Goal: Task Accomplishment & Management: Manage account settings

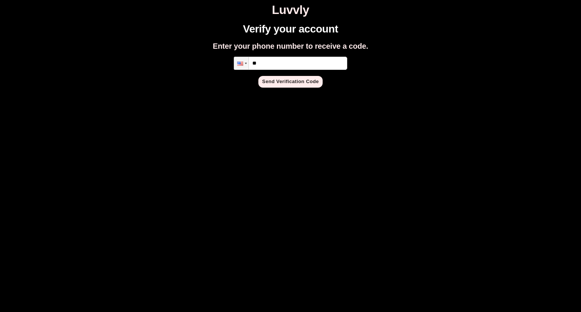
click at [275, 64] on input "**" at bounding box center [290, 63] width 113 height 13
type input "**********"
click at [267, 82] on button "Send Verification Code" at bounding box center [290, 82] width 64 height 12
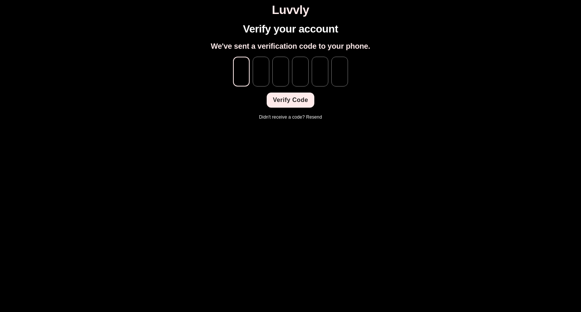
type input "*"
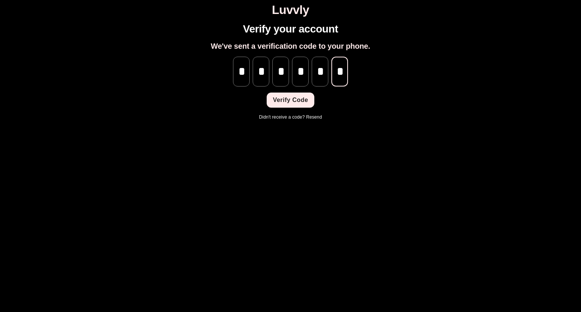
scroll to position [0, 0]
type input "*"
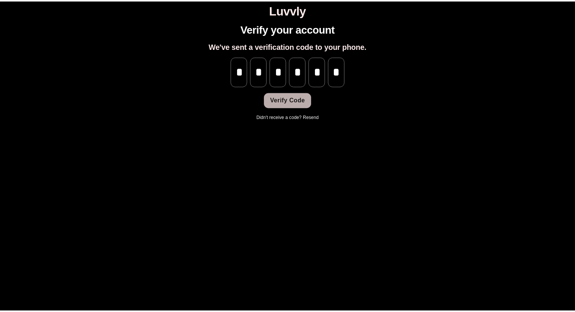
scroll to position [0, 0]
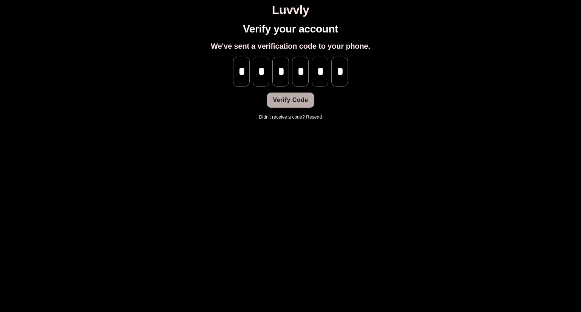
click at [280, 98] on button "Verify Code" at bounding box center [290, 100] width 47 height 15
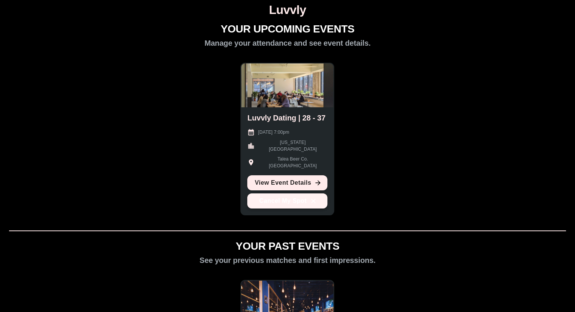
click at [272, 197] on button "Cancel My Spot" at bounding box center [287, 201] width 80 height 15
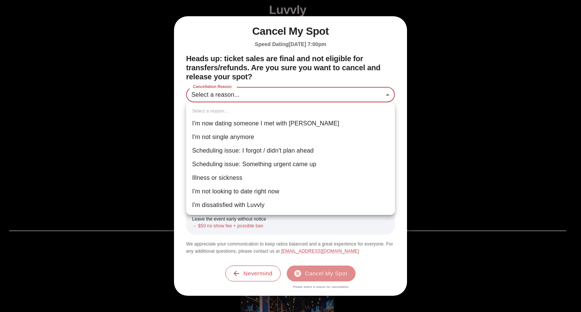
click at [260, 99] on body "Luvvly YOUR UPCOMING EVENTS Manage your attendance and see event details. Luvvl…" at bounding box center [290, 251] width 575 height 497
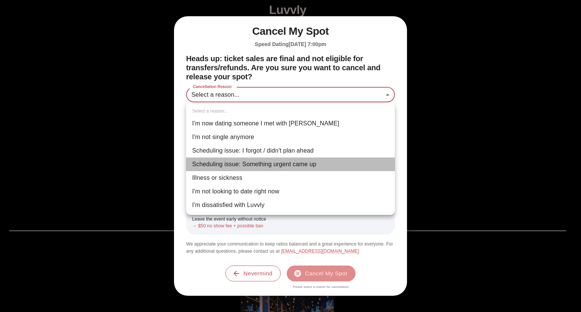
click at [250, 164] on li "Scheduling issue: Something urgent came up" at bounding box center [290, 165] width 209 height 14
type input "**********"
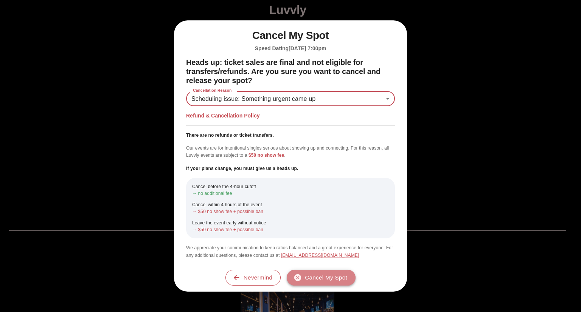
click at [290, 281] on button "Cancel My Spot" at bounding box center [321, 278] width 69 height 16
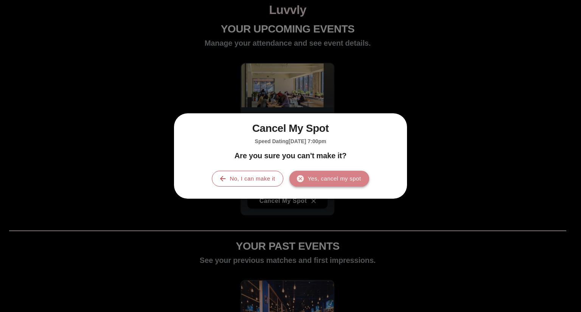
click at [306, 176] on button "Yes, cancel my spot" at bounding box center [329, 179] width 80 height 16
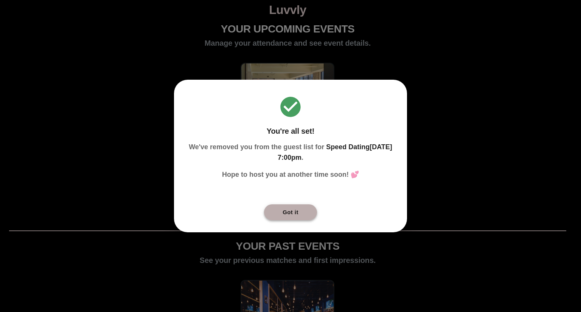
click at [289, 215] on button "Got it" at bounding box center [290, 213] width 53 height 16
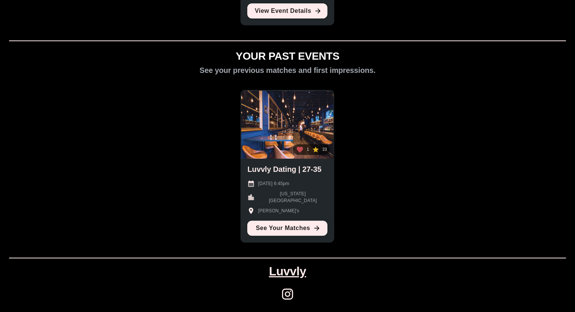
scroll to position [190, 0]
